Goal: Task Accomplishment & Management: Complete application form

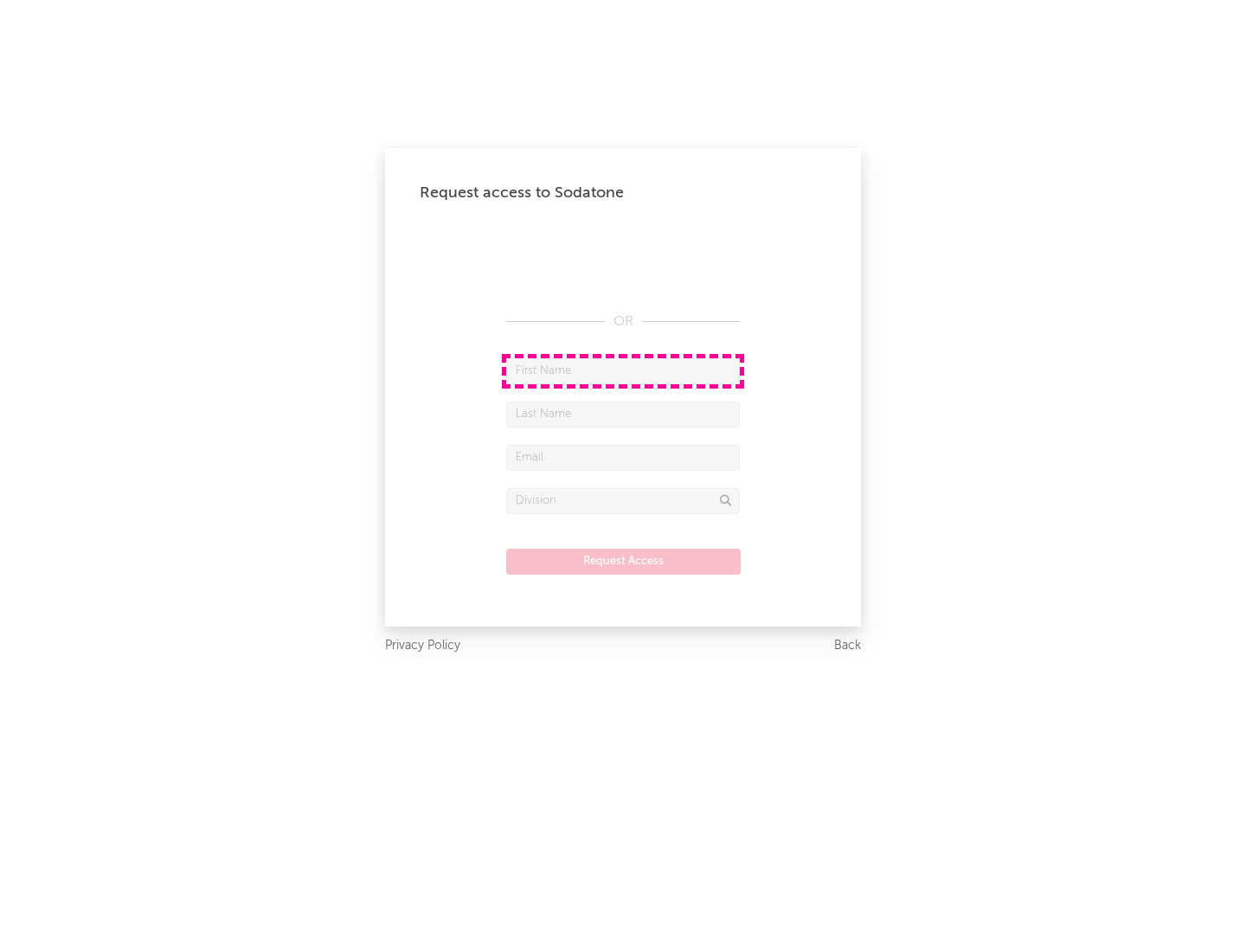
click at [623, 371] on input "text" at bounding box center [623, 371] width 234 height 26
type input "[PERSON_NAME]"
click at [623, 414] on input "text" at bounding box center [623, 415] width 234 height 26
type input "[PERSON_NAME]"
click at [623, 457] on input "text" at bounding box center [623, 458] width 234 height 26
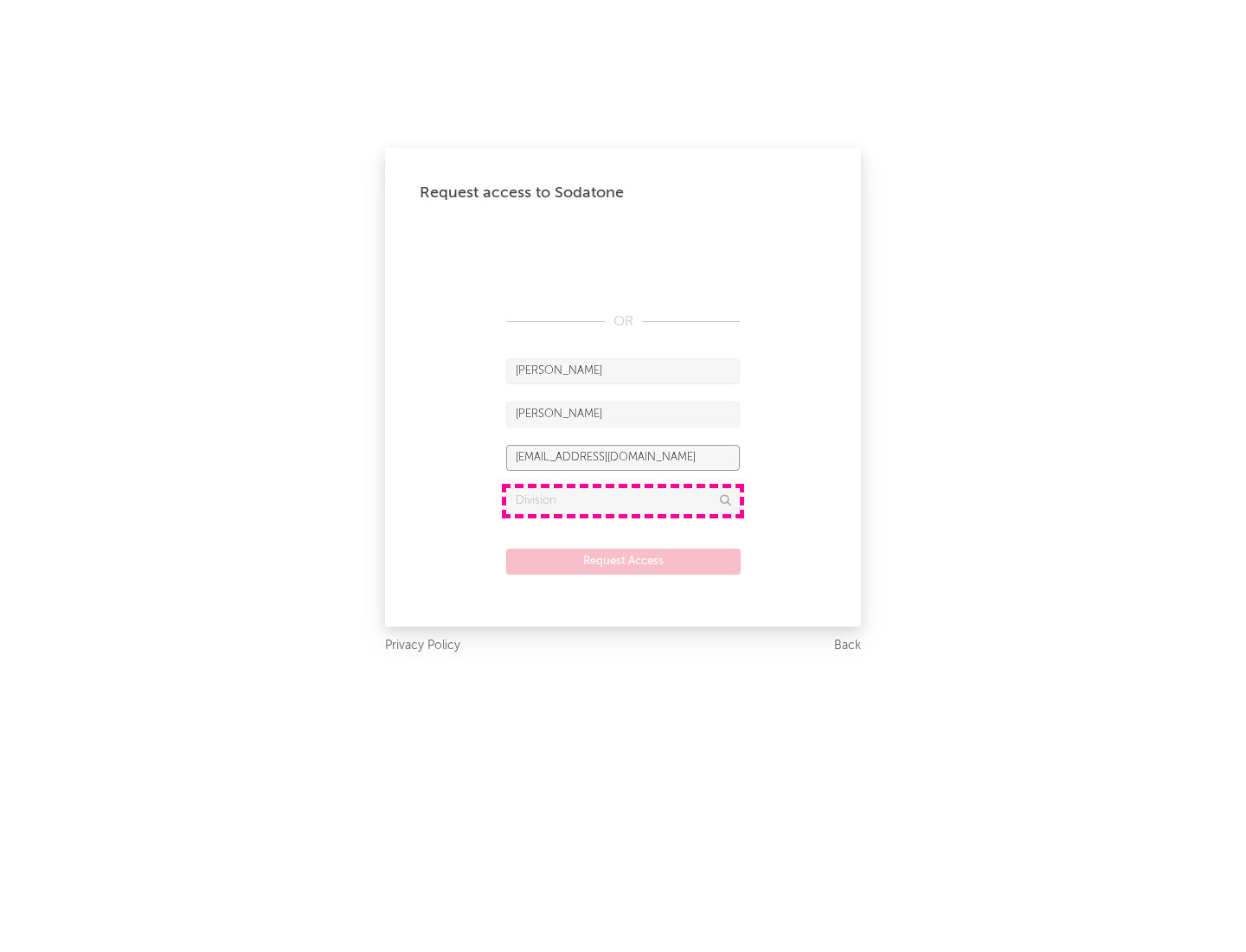
type input "[EMAIL_ADDRESS][DOMAIN_NAME]"
click at [623, 501] on input "text" at bounding box center [623, 501] width 234 height 26
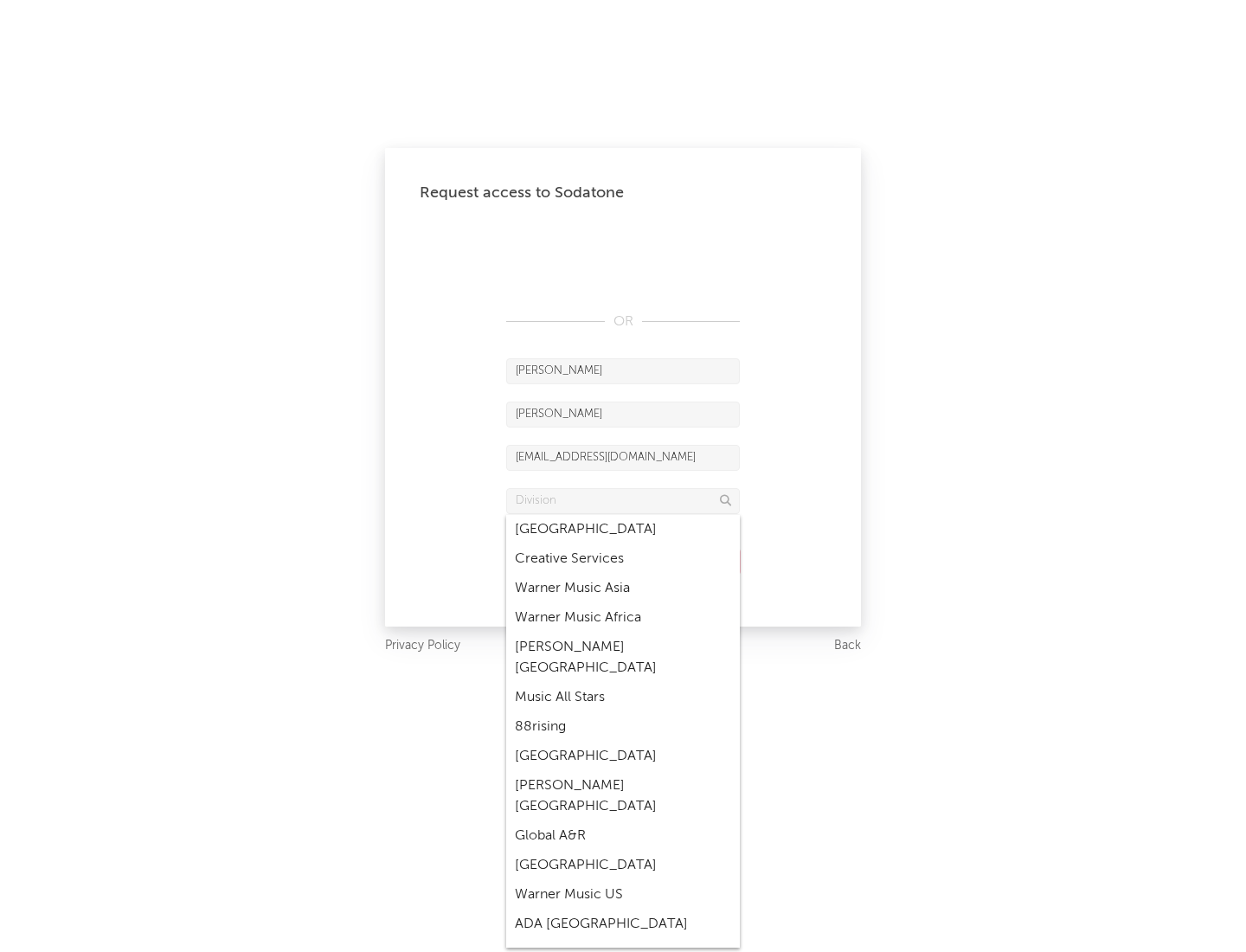
click at [623, 682] on div "Music All Stars" at bounding box center [623, 697] width 234 height 30
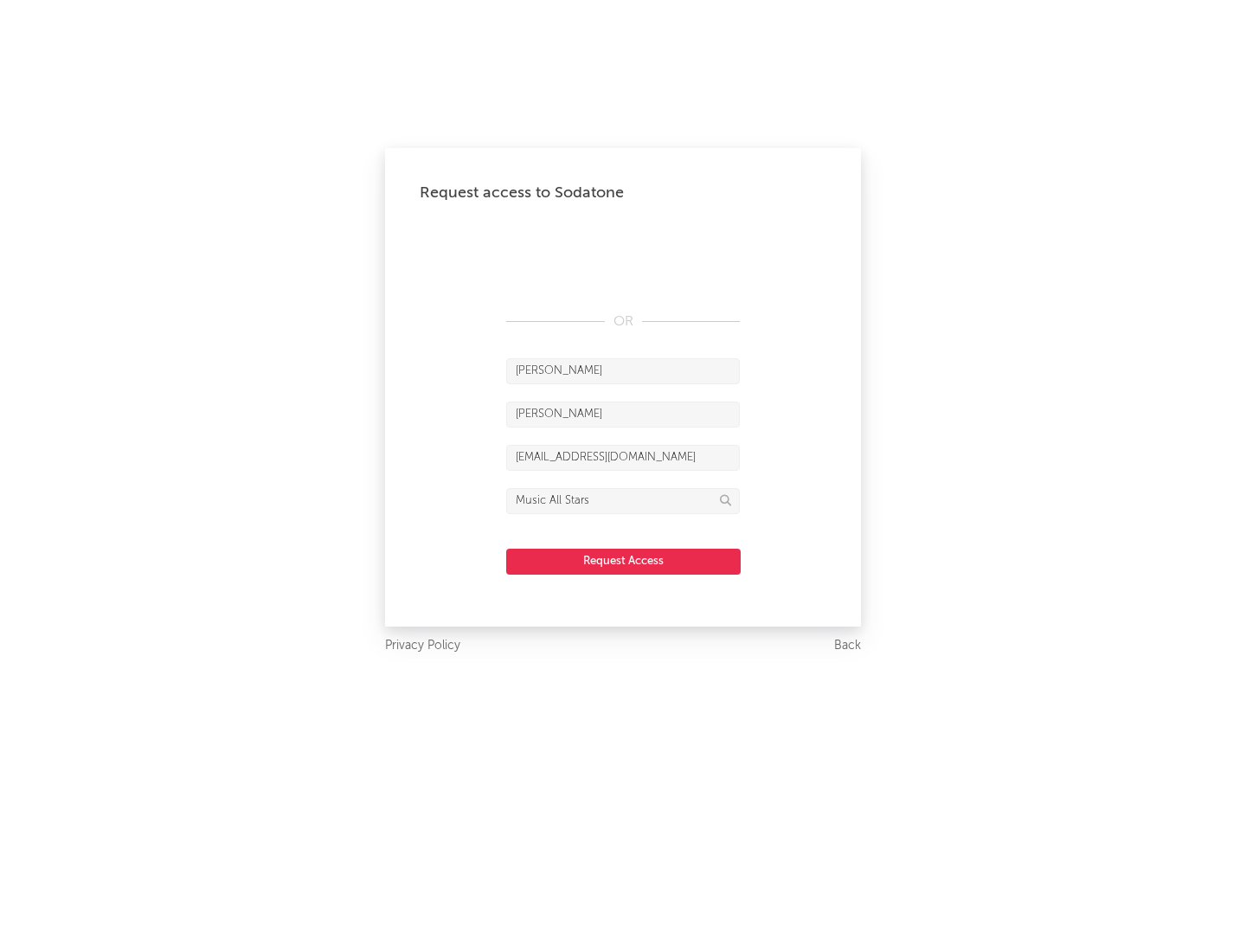
type input "Music All Stars"
click at [623, 560] on button "Request Access" at bounding box center [623, 562] width 234 height 26
